Goal: Task Accomplishment & Management: Use online tool/utility

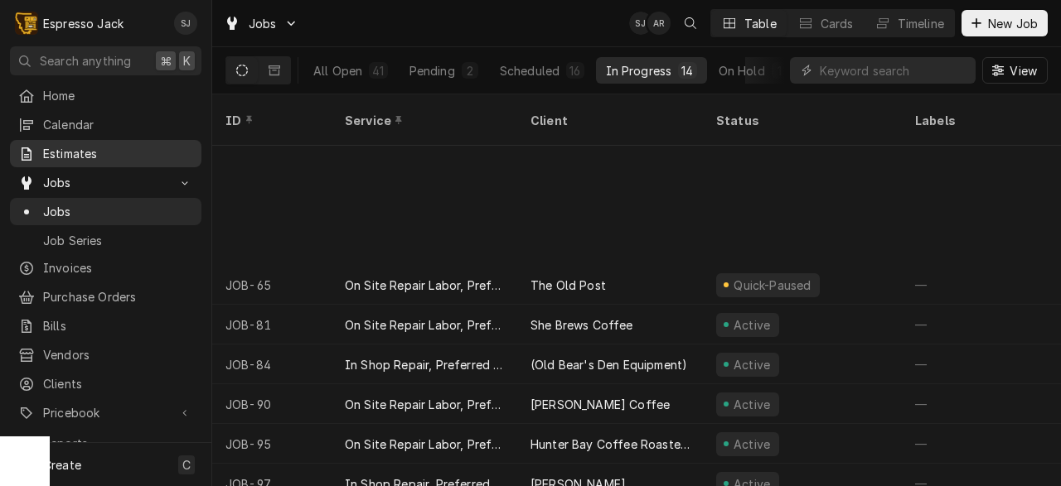
scroll to position [196, 0]
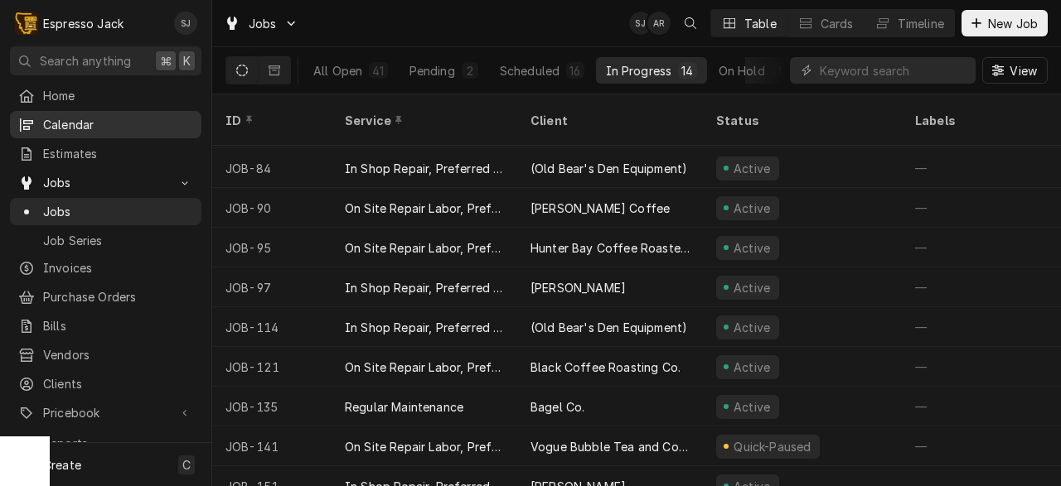
click at [100, 121] on span "Calendar" at bounding box center [118, 124] width 150 height 17
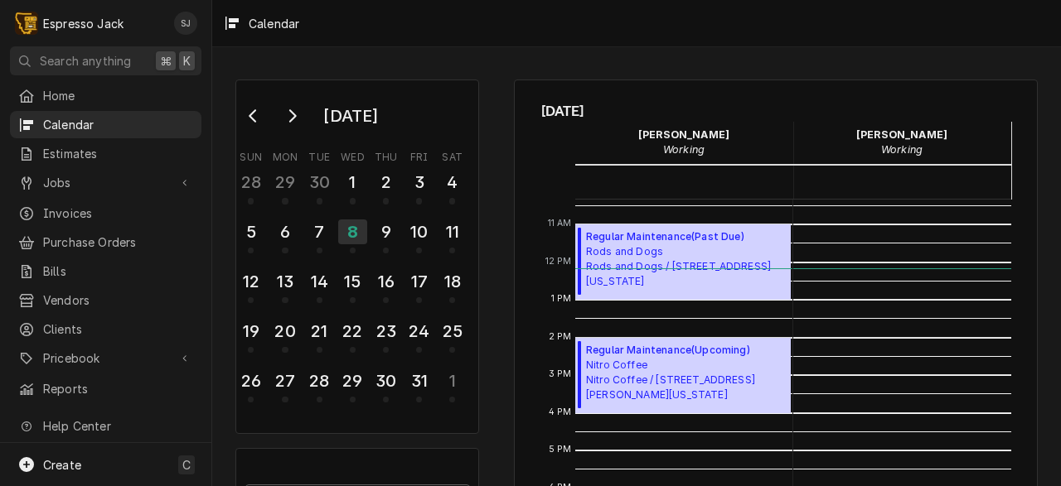
scroll to position [404, 0]
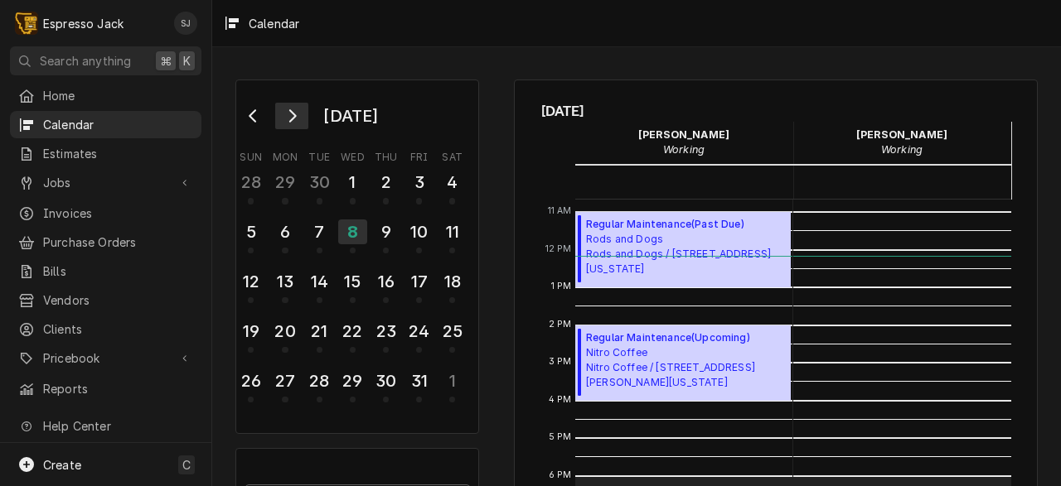
click at [297, 123] on button "Go to next month" at bounding box center [291, 116] width 33 height 27
click at [259, 108] on button "Go to previous month" at bounding box center [253, 116] width 33 height 27
click at [387, 240] on div "9" at bounding box center [385, 232] width 29 height 28
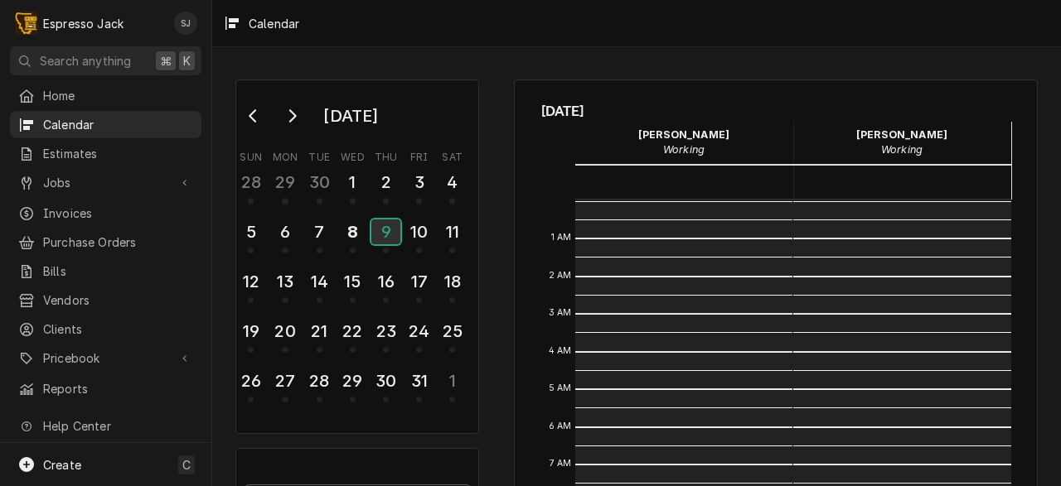
scroll to position [340, 0]
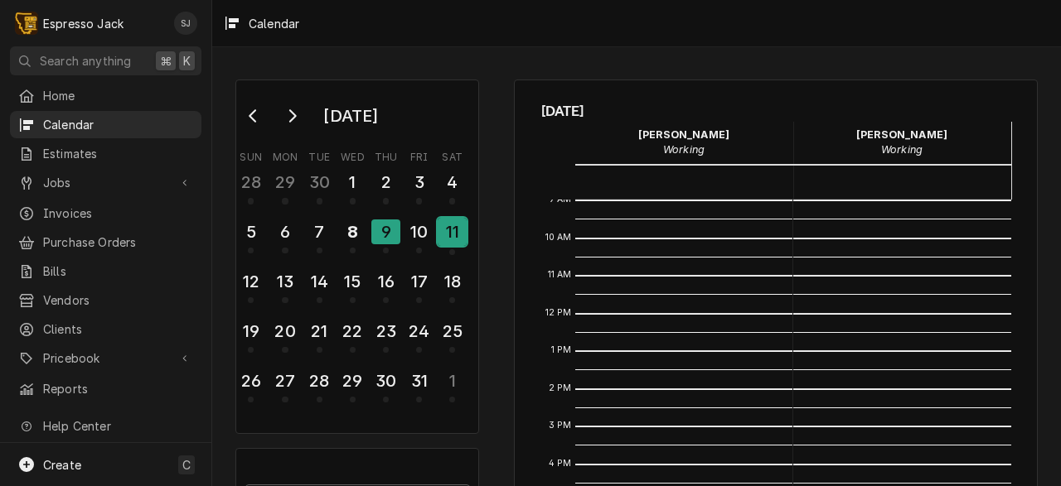
click at [442, 240] on div "11" at bounding box center [452, 232] width 29 height 28
click at [425, 233] on div "10" at bounding box center [418, 232] width 29 height 28
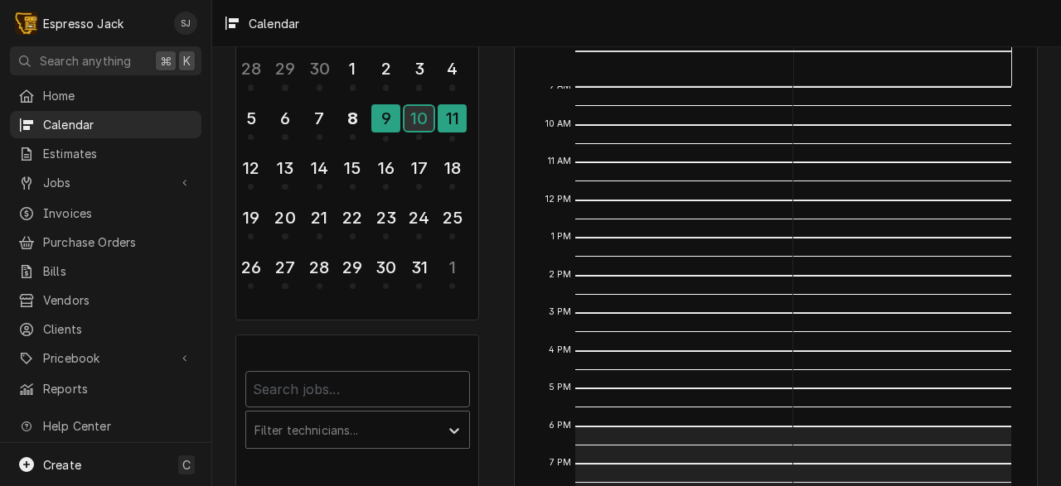
scroll to position [115, 0]
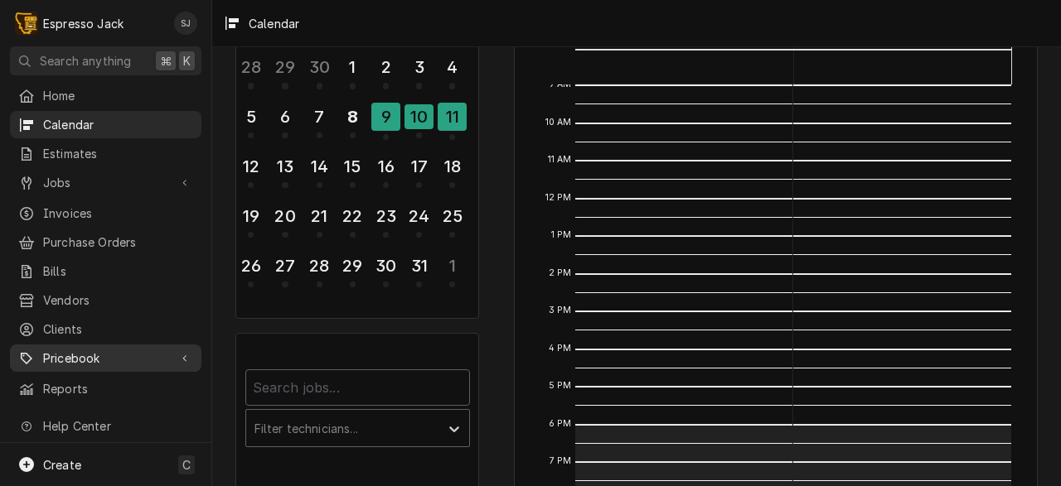
click at [192, 351] on div "Dynamic Content Wrapper" at bounding box center [185, 359] width 17 height 17
click at [191, 351] on div "Dynamic Content Wrapper" at bounding box center [185, 359] width 17 height 17
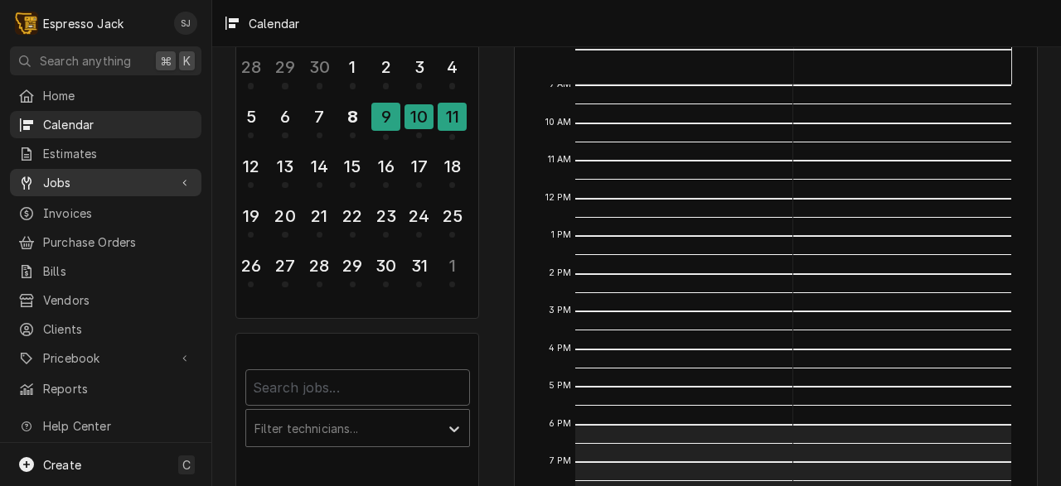
click at [93, 178] on span "Jobs" at bounding box center [105, 182] width 125 height 17
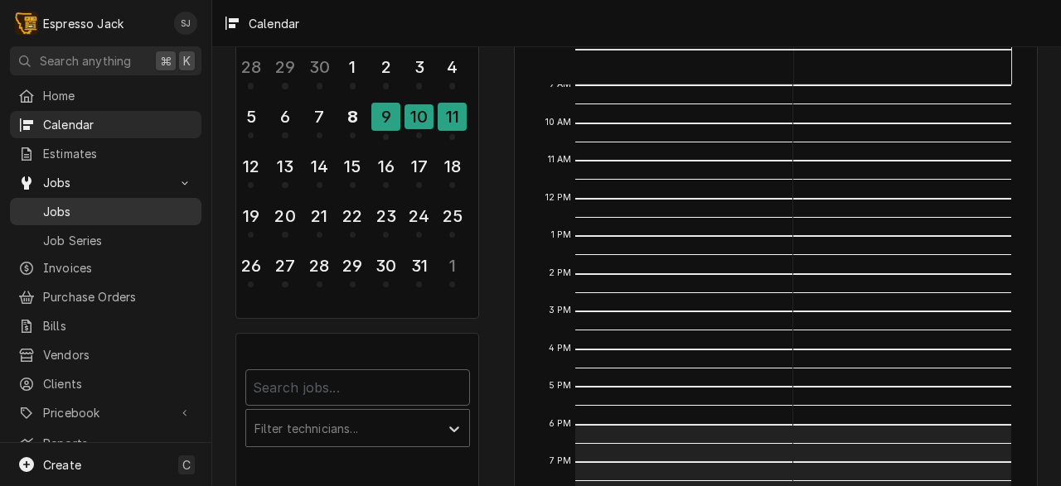
click at [64, 203] on span "Jobs" at bounding box center [118, 211] width 150 height 17
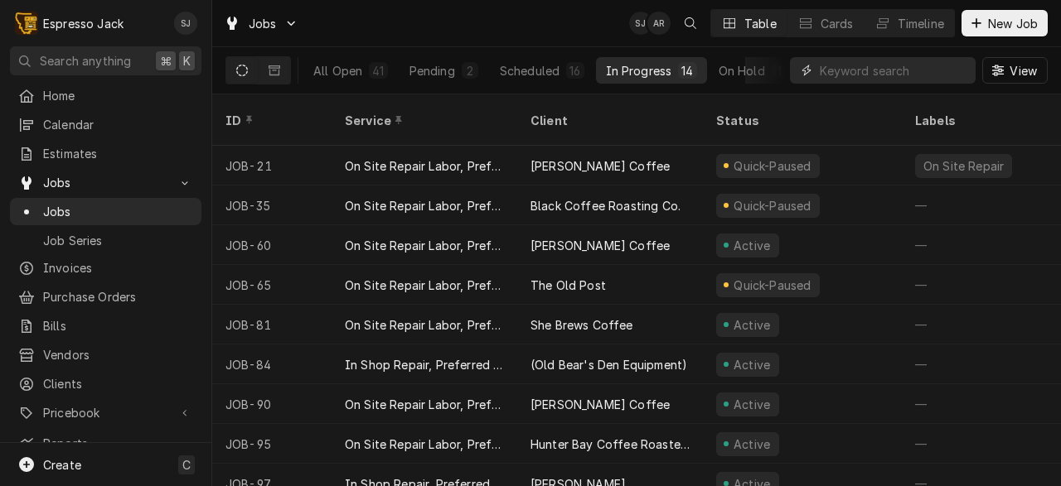
click at [865, 74] on input "Dynamic Content Wrapper" at bounding box center [894, 70] width 148 height 27
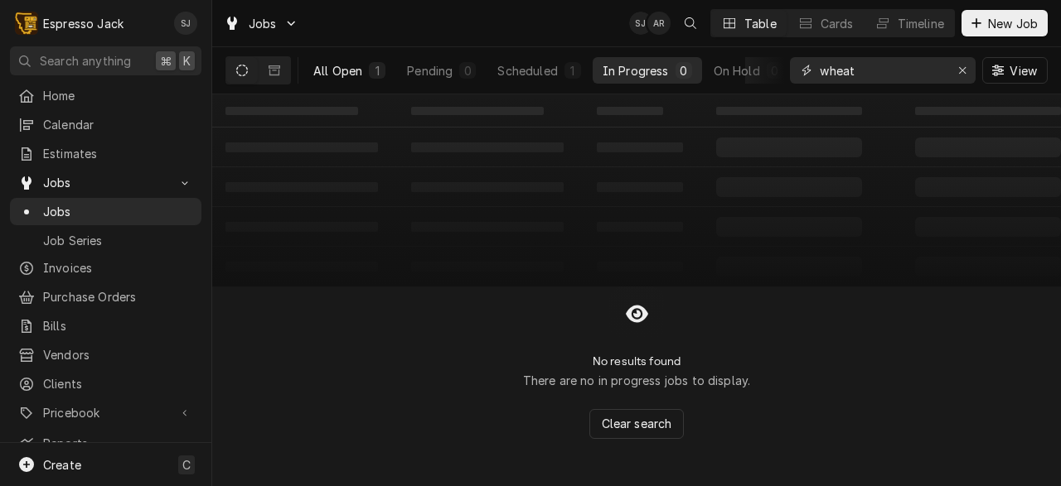
type input "wheat"
click at [341, 70] on div "All Open" at bounding box center [337, 70] width 49 height 17
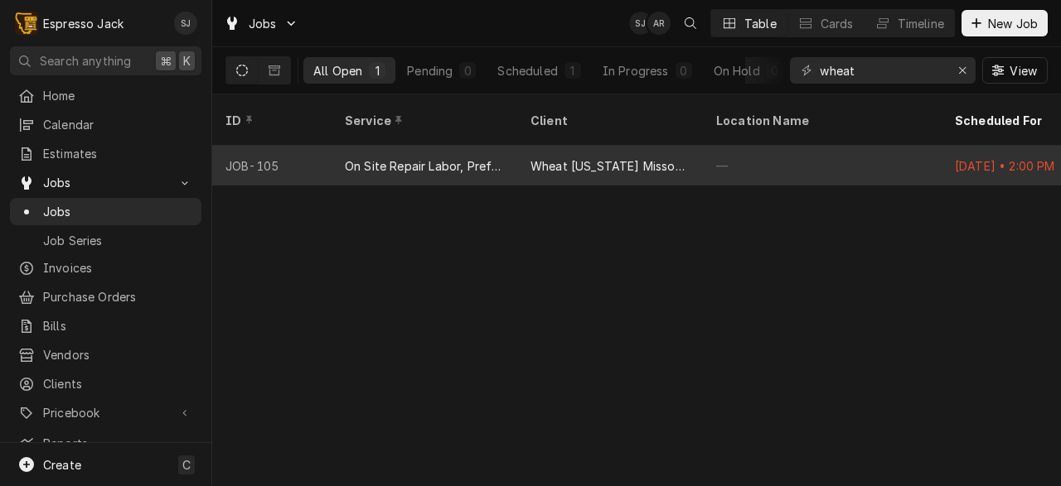
click at [395, 157] on div "On Site Repair Labor, Prefered Rate, Regular Hours" at bounding box center [424, 165] width 159 height 17
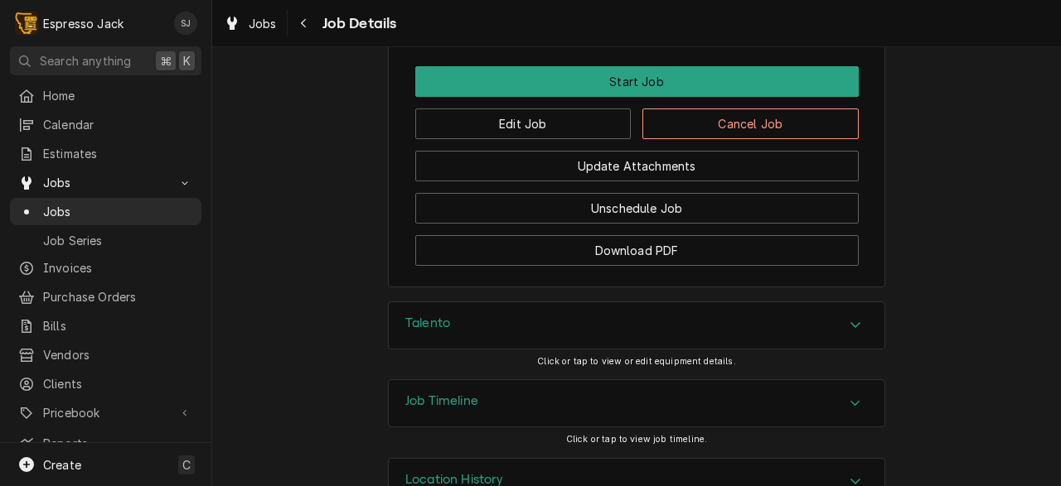
scroll to position [1207, 0]
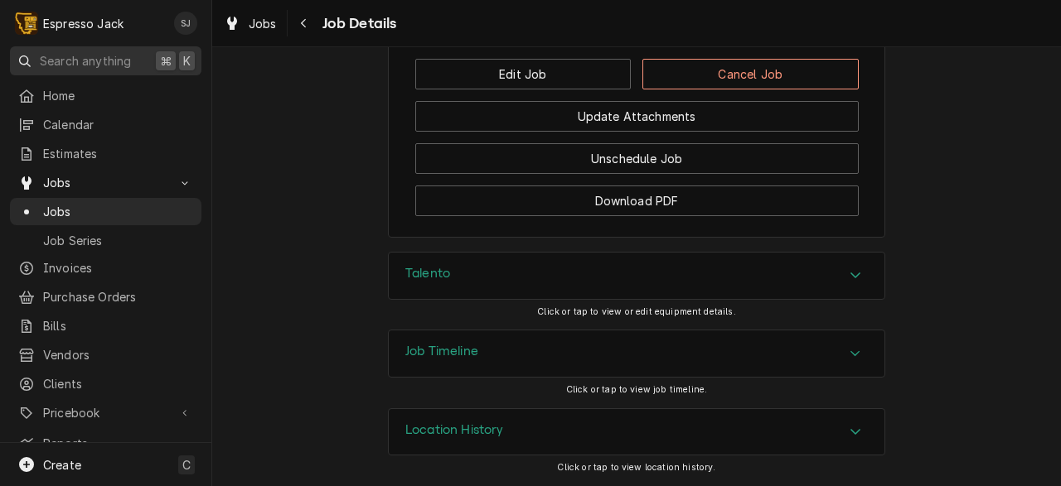
click at [81, 59] on span "Search anything" at bounding box center [85, 60] width 91 height 17
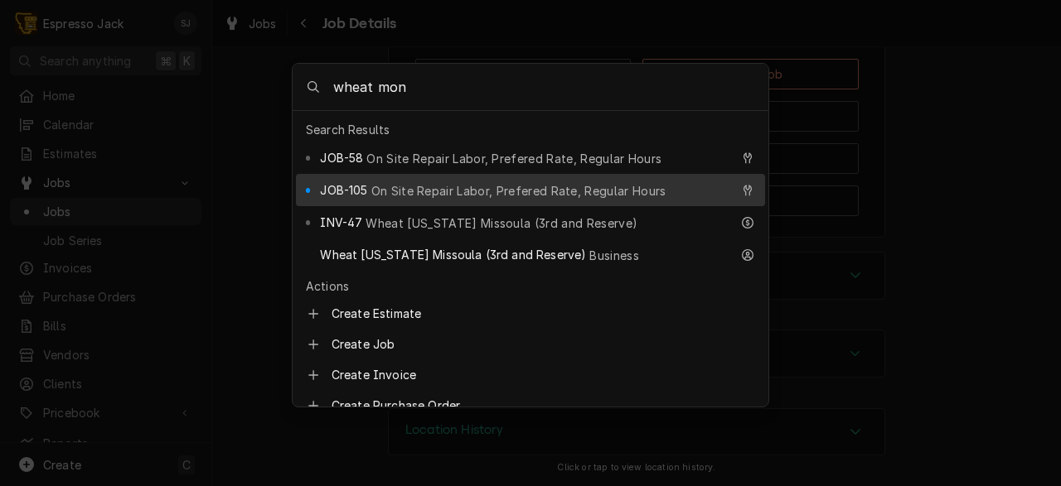
type input "wheat mon"
copy span "Suggestions"
click at [482, 182] on span "On Site Repair Labor, Prefered Rate, Regular Hours" at bounding box center [518, 190] width 295 height 17
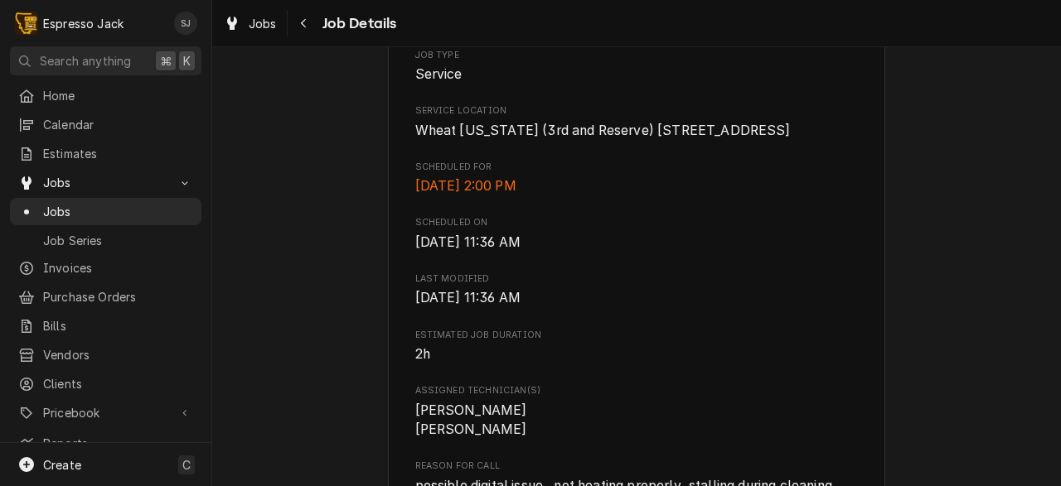
scroll to position [344, 0]
click at [300, 21] on icon "Navigate back" at bounding box center [303, 23] width 7 height 12
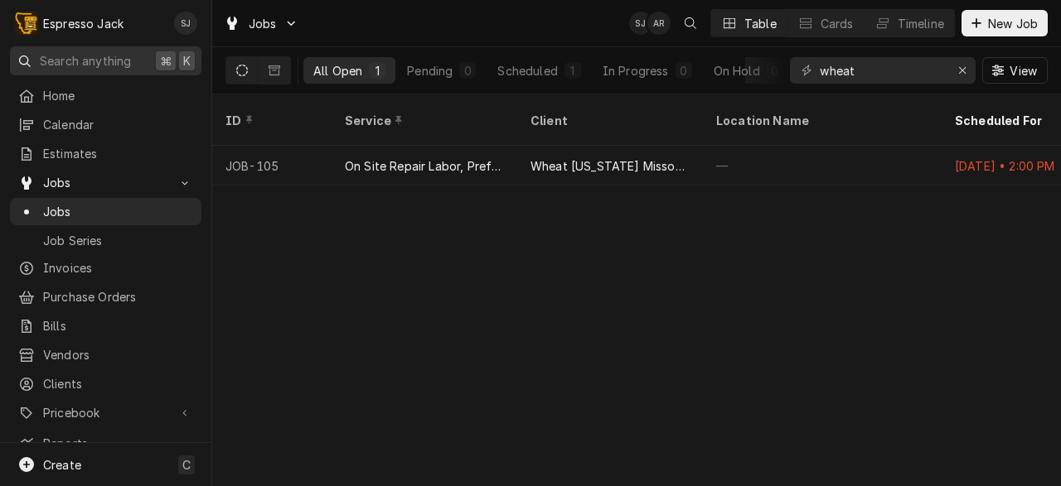
click at [110, 49] on button "Search anything ⌘ K" at bounding box center [105, 60] width 191 height 29
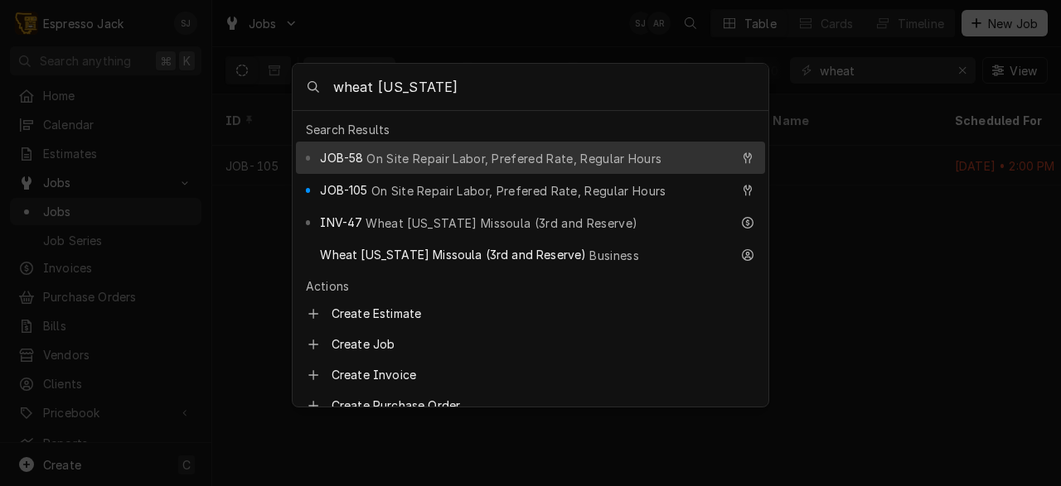
type input "wheat montana"
click at [414, 150] on span "On Site Repair Labor, Prefered Rate, Regular Hours" at bounding box center [513, 158] width 295 height 17
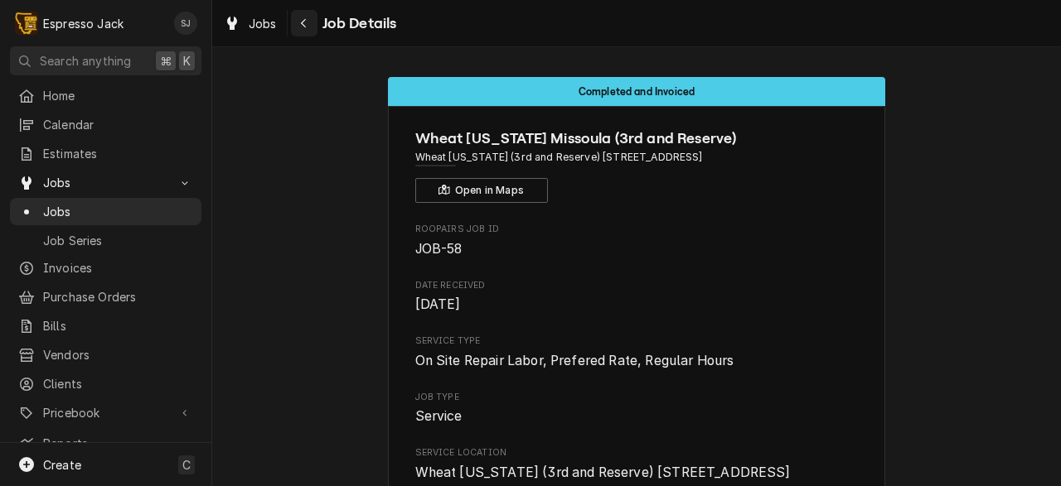
click at [306, 20] on icon "Navigate back" at bounding box center [303, 23] width 7 height 12
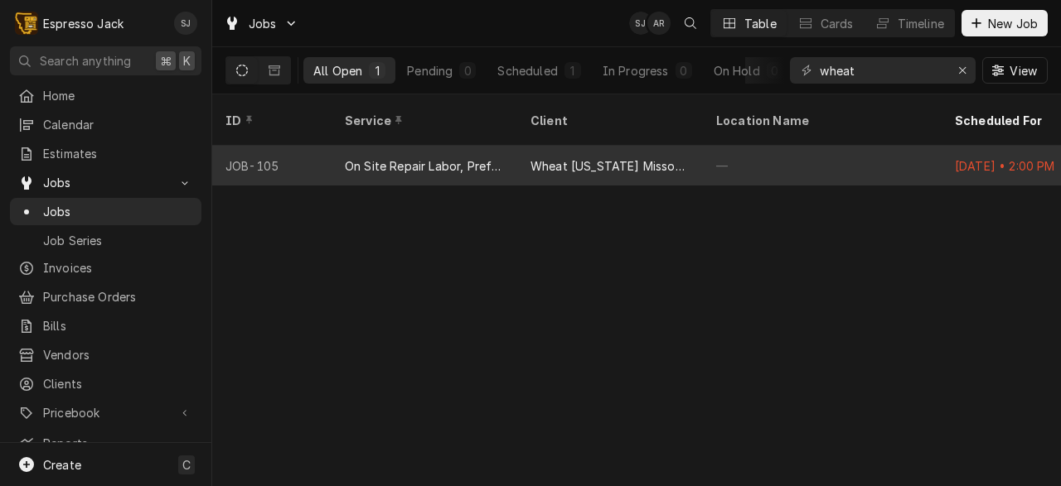
click at [565, 157] on div "Wheat [US_STATE] Missoula (3rd and Reserve)" at bounding box center [609, 165] width 159 height 17
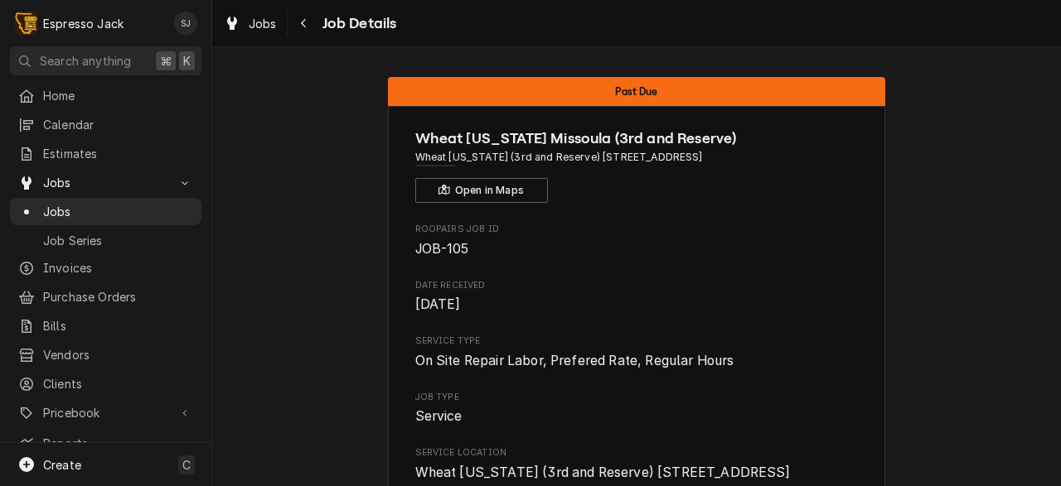
click at [54, 91] on span "Home" at bounding box center [118, 95] width 150 height 17
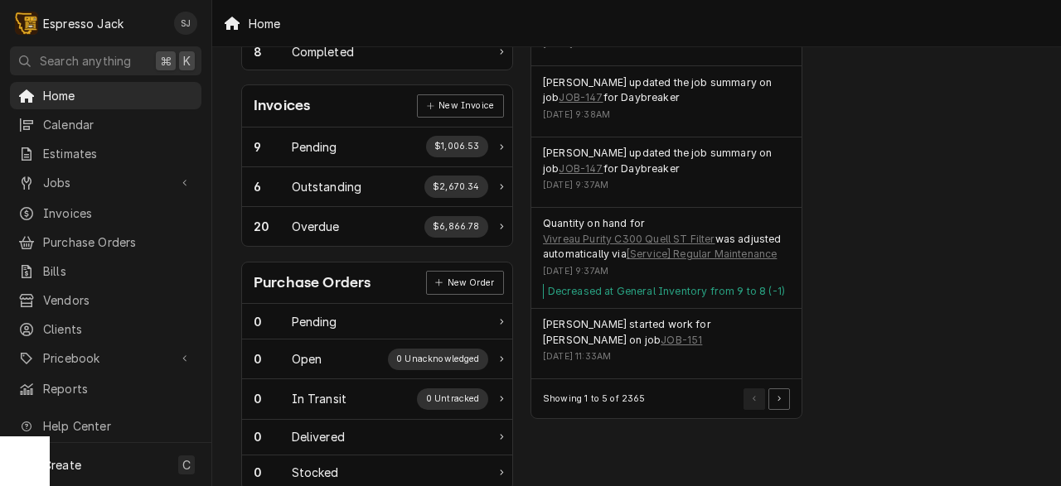
scroll to position [462, 0]
click at [783, 395] on button "Pagination Controls" at bounding box center [779, 399] width 22 height 22
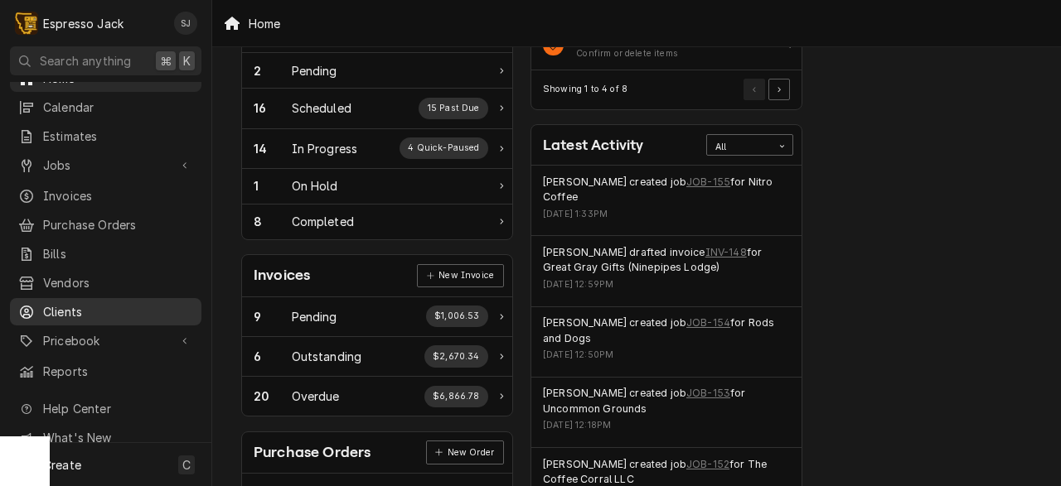
scroll to position [0, 0]
